Goal: Task Accomplishment & Management: Use online tool/utility

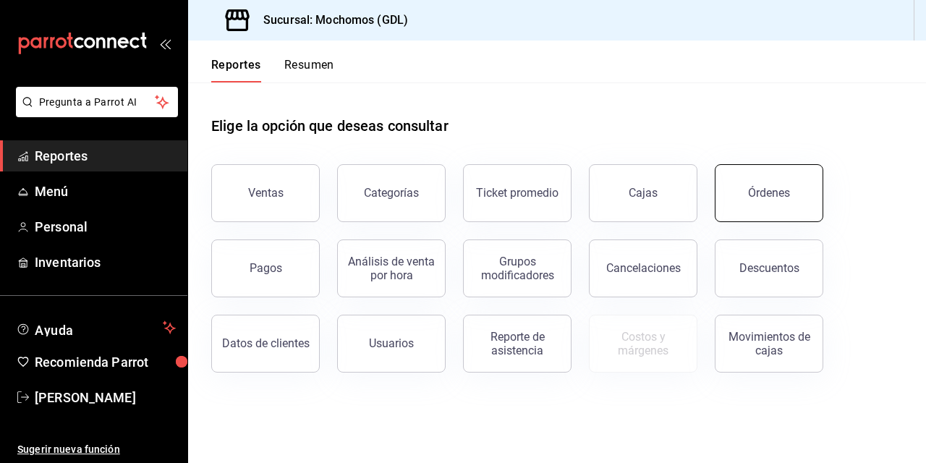
click at [749, 204] on button "Órdenes" at bounding box center [769, 193] width 109 height 58
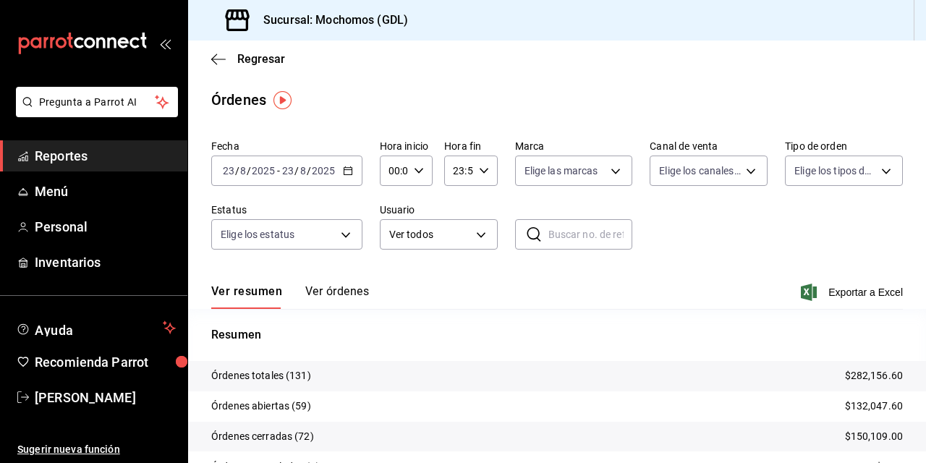
click at [235, 174] on span "/" at bounding box center [237, 171] width 4 height 12
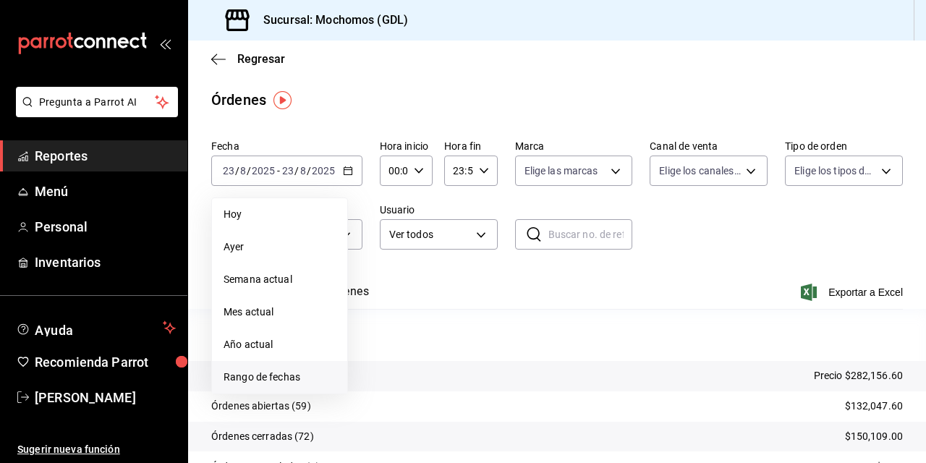
click at [263, 379] on span "Rango de fechas" at bounding box center [280, 377] width 112 height 15
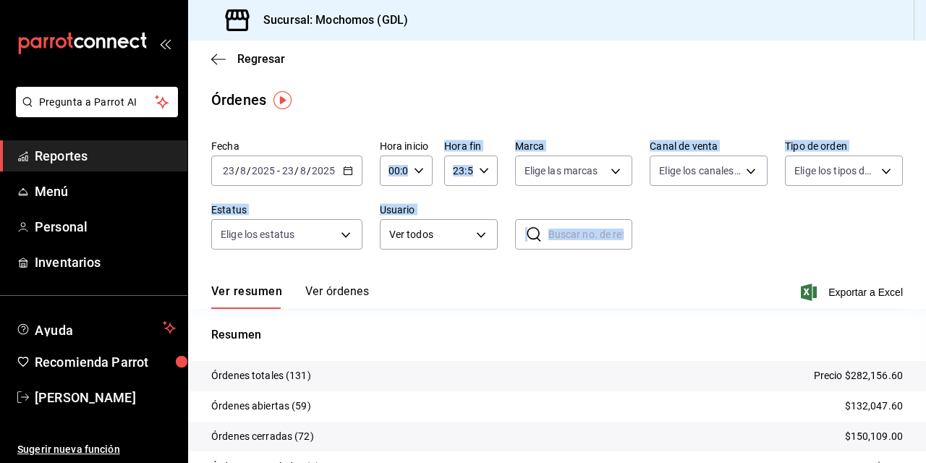
drag, startPoint x: 646, startPoint y: 274, endPoint x: 398, endPoint y: 169, distance: 269.5
click at [398, 169] on div "Fecha [DATE] [DATE] - [DATE] [DATE] Hora inicio 00:00 Hora inicio Hora fin 23:5…" at bounding box center [557, 339] width 738 height 411
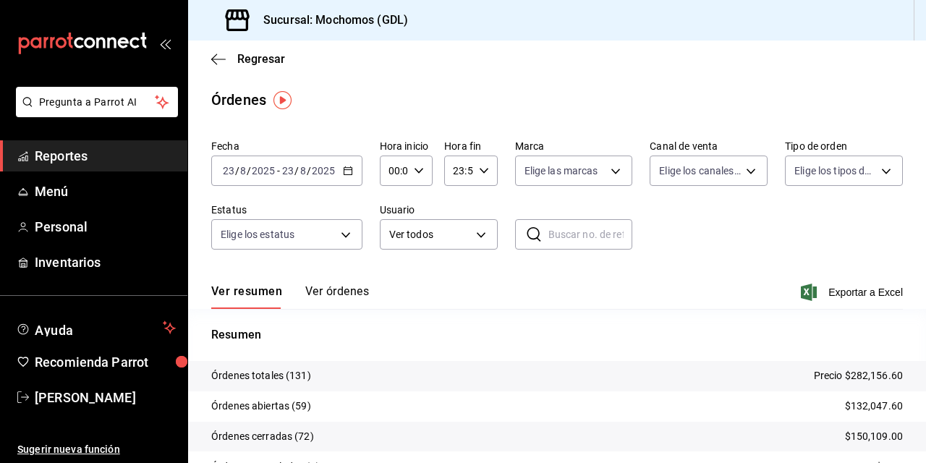
click at [398, 169] on input "00:00" at bounding box center [394, 170] width 28 height 29
click at [392, 272] on span "02" at bounding box center [391, 277] width 3 height 12
type input "02:00"
click at [392, 262] on span "05" at bounding box center [391, 266] width 3 height 12
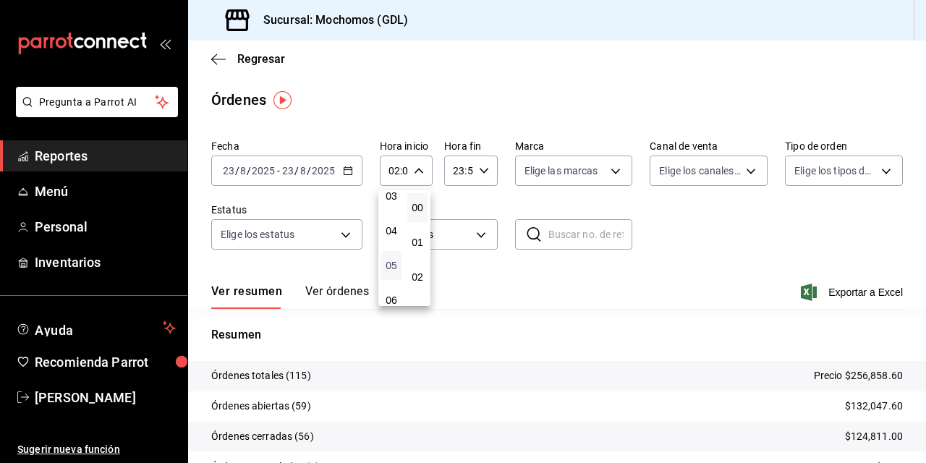
type input "05:00"
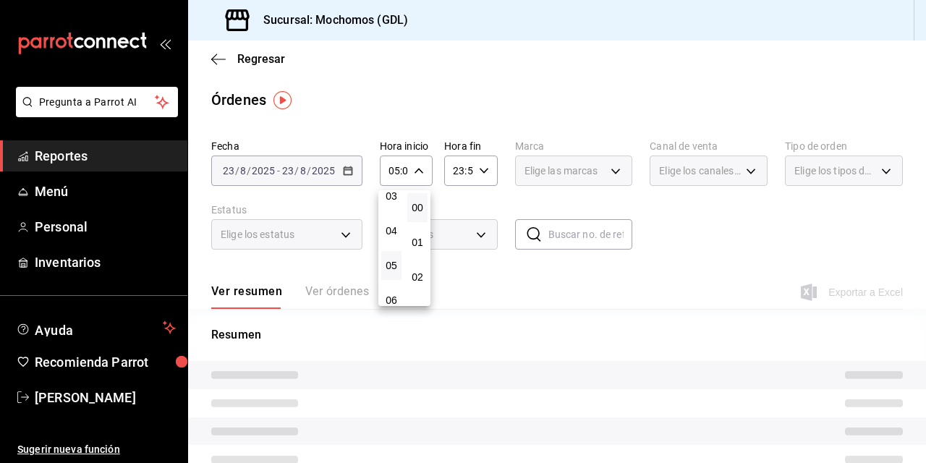
click at [597, 286] on div at bounding box center [463, 231] width 926 height 463
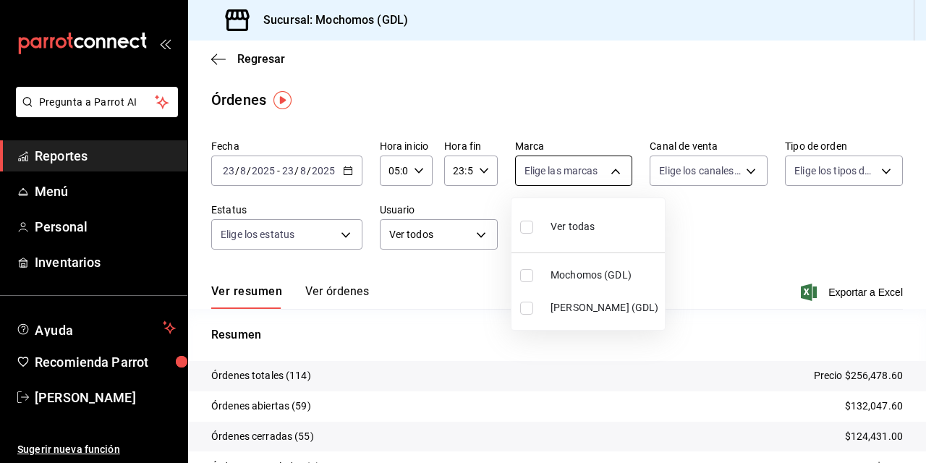
click at [611, 176] on body "Pregunta a Parrot AI Reportes Menú Personal Inventarios Ayuda Recomienda Parrot…" at bounding box center [463, 231] width 926 height 463
click at [531, 271] on input "checkbox" at bounding box center [526, 275] width 13 height 13
checkbox input "true"
type input "36c25d4a-7cb0-456c-a434-e981d54830bc"
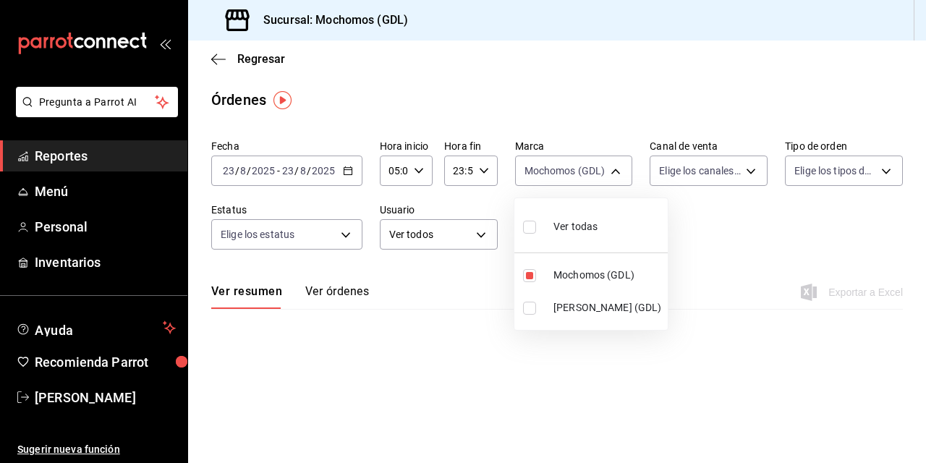
click at [732, 241] on div at bounding box center [463, 231] width 926 height 463
click at [575, 169] on body "Pregunta a Parrot AI Reportes Menú Personal Inventarios Ayuda Recomienda Parrot…" at bounding box center [463, 231] width 926 height 463
click at [526, 308] on input "checkbox" at bounding box center [529, 308] width 13 height 13
checkbox input "true"
type input "36c25d4a-7cb0-456c-a434-e981d54830bc,9cac9703-0c5a-4d8b-addd-5b6b571d65b9"
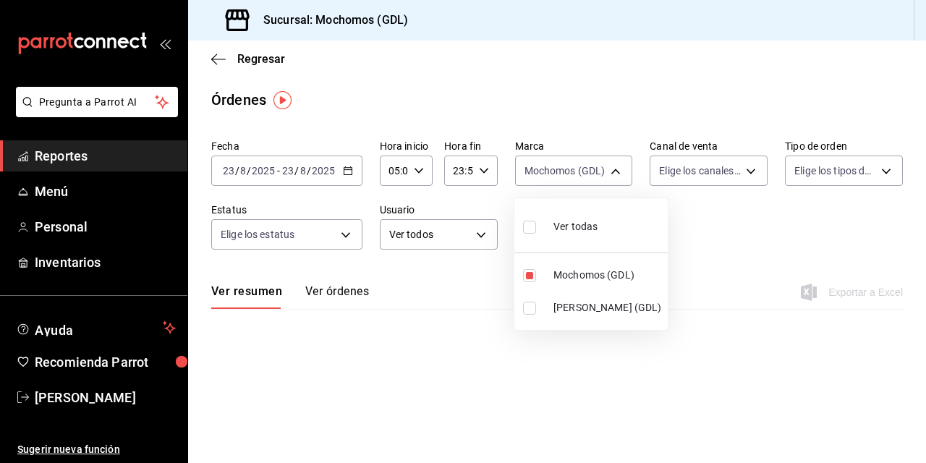
checkbox input "true"
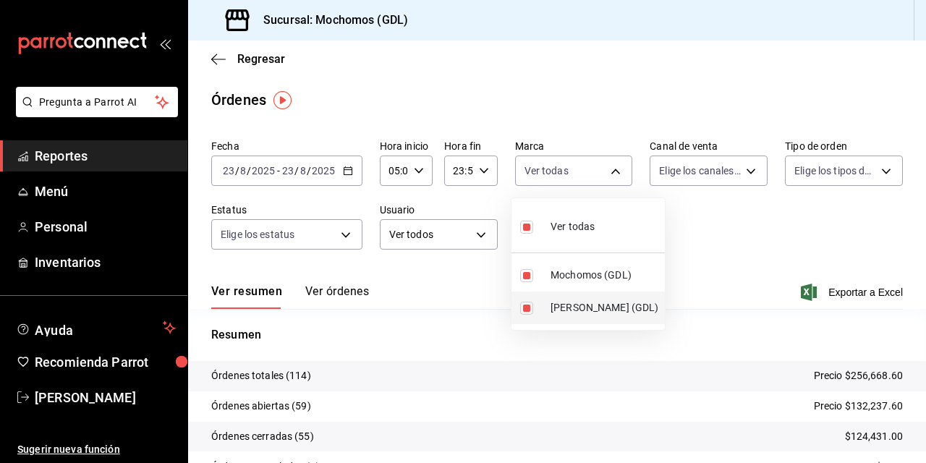
click at [528, 308] on input "checkbox" at bounding box center [526, 308] width 13 height 13
checkbox input "false"
type input "36c25d4a-7cb0-456c-a434-e981d54830bc"
checkbox input "false"
click at [706, 243] on div at bounding box center [463, 231] width 926 height 463
